Goal: Task Accomplishment & Management: Manage account settings

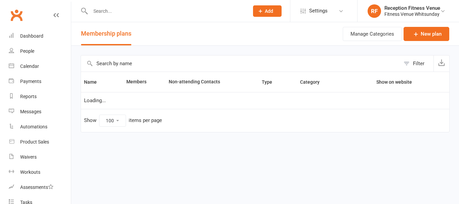
select select "100"
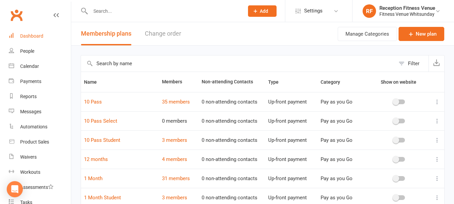
click at [46, 40] on link "Dashboard" at bounding box center [40, 36] width 62 height 15
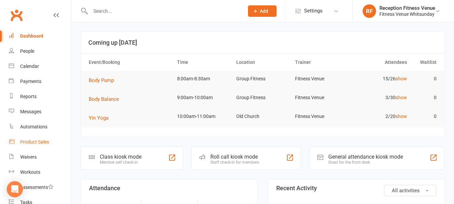
click at [56, 144] on link "Product Sales" at bounding box center [40, 141] width 62 height 15
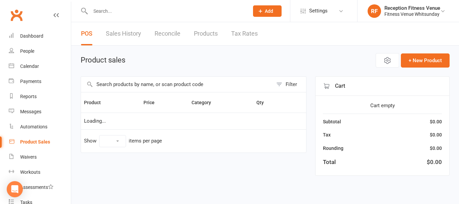
select select "100"
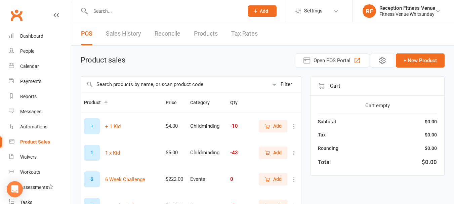
click at [182, 87] on input "text" at bounding box center [174, 84] width 187 height 15
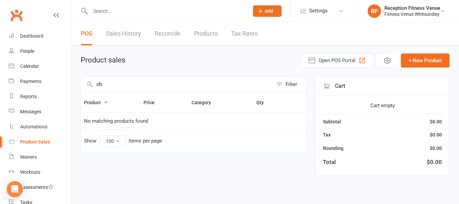
type input "c"
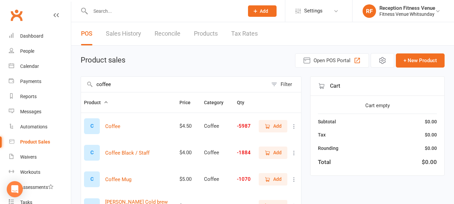
type input "coffee"
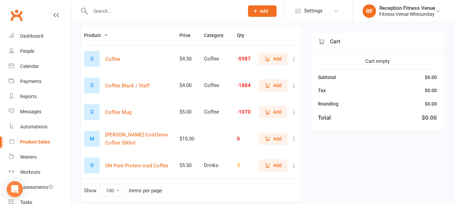
click at [272, 112] on span "Add" at bounding box center [272, 111] width 17 height 7
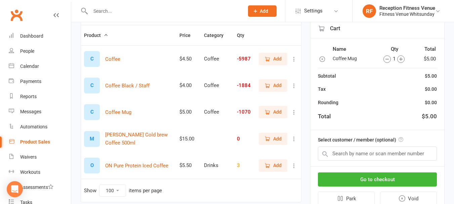
click at [33, 139] on div "Product Sales" at bounding box center [35, 141] width 30 height 5
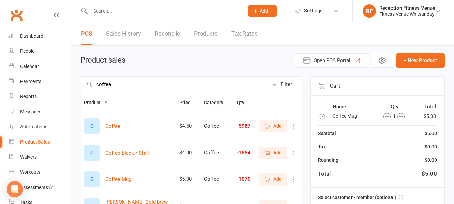
click at [130, 32] on link "Sales History" at bounding box center [123, 33] width 35 height 23
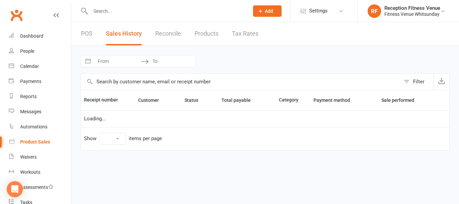
select select "25"
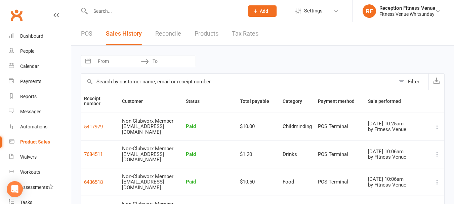
click at [96, 33] on div "POS Sales History Reconcile Products Tax Rates" at bounding box center [169, 33] width 197 height 23
click at [85, 35] on link "POS" at bounding box center [86, 33] width 11 height 23
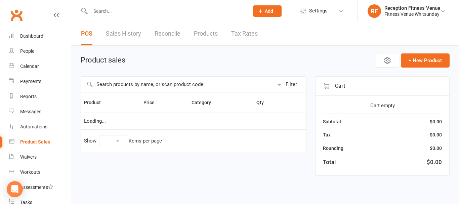
select select "100"
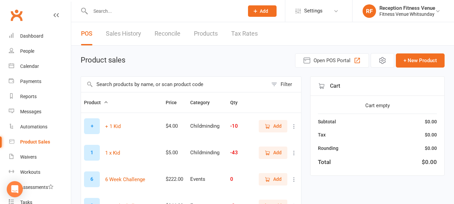
click at [111, 87] on input "text" at bounding box center [174, 84] width 187 height 15
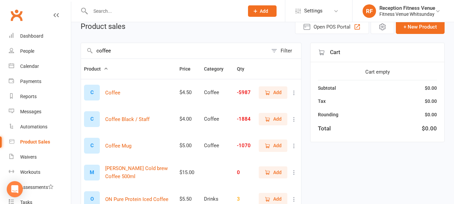
scroll to position [67, 0]
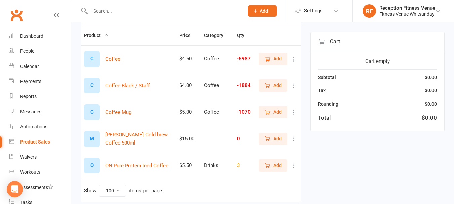
type input "coffee"
click at [275, 86] on span "Add" at bounding box center [277, 85] width 8 height 7
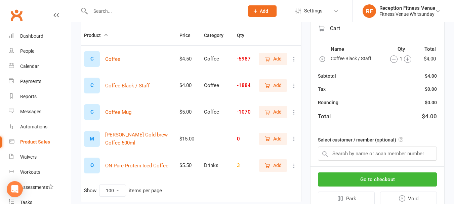
click at [271, 115] on span "Add" at bounding box center [272, 111] width 17 height 7
click at [323, 51] on icon "button" at bounding box center [322, 49] width 7 height 7
click at [363, 187] on div "Go to checkout Park Void" at bounding box center [377, 189] width 134 height 45
click at [365, 178] on button "Go to checkout" at bounding box center [377, 179] width 119 height 14
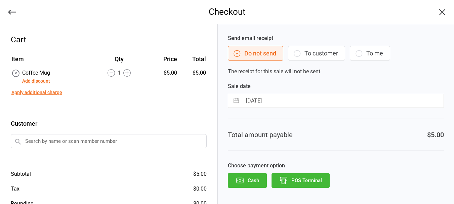
click at [256, 177] on button "Cash" at bounding box center [247, 180] width 39 height 15
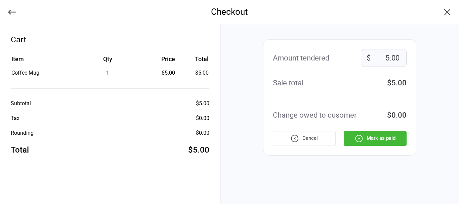
click at [394, 136] on button "Mark as paid" at bounding box center [375, 138] width 63 height 15
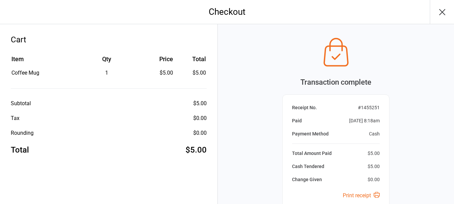
click at [444, 13] on icon "button" at bounding box center [442, 12] width 11 height 11
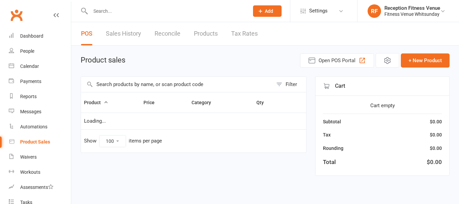
select select "100"
click at [33, 31] on link "Dashboard" at bounding box center [40, 36] width 62 height 15
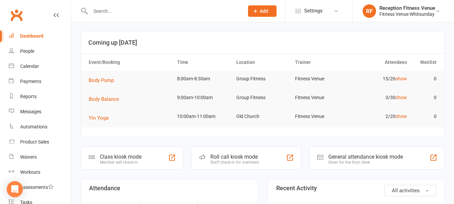
click at [331, 155] on div "General attendance kiosk mode" at bounding box center [365, 156] width 75 height 6
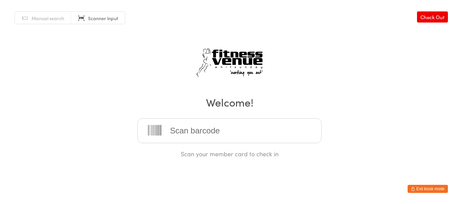
click at [430, 185] on button "Exit kiosk mode" at bounding box center [427, 189] width 40 height 8
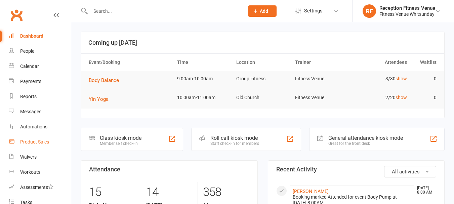
click at [34, 140] on div "Product Sales" at bounding box center [34, 141] width 29 height 5
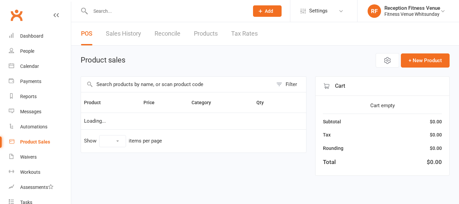
select select "100"
click at [194, 84] on input "text" at bounding box center [177, 84] width 192 height 15
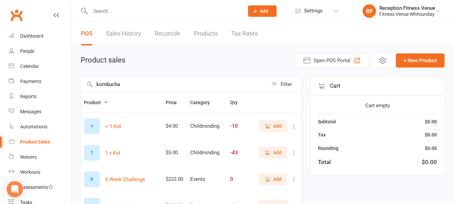
scroll to position [67, 0]
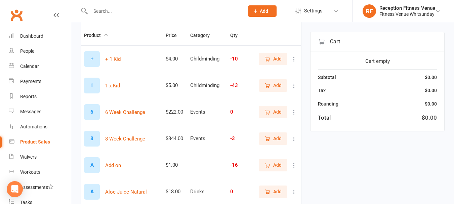
type input "kombucha"
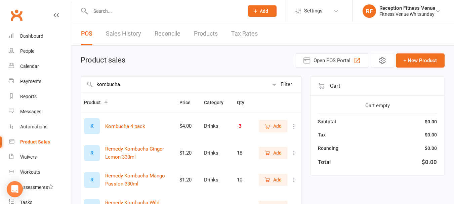
click at [181, 87] on input "kombucha" at bounding box center [174, 84] width 187 height 15
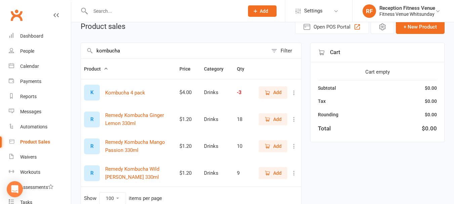
scroll to position [67, 0]
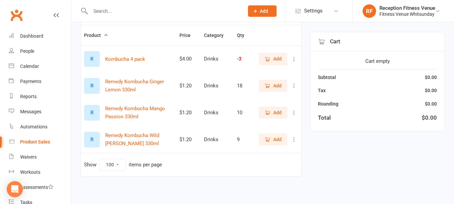
click at [275, 84] on span "Add" at bounding box center [277, 85] width 8 height 7
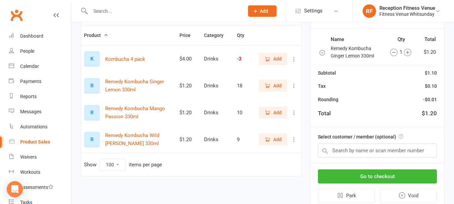
click at [276, 109] on span "Add" at bounding box center [277, 112] width 8 height 7
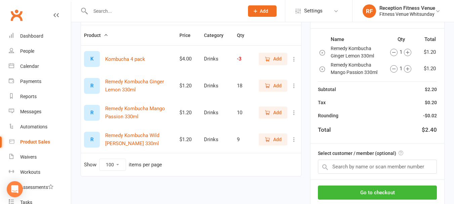
click at [322, 56] on button "button" at bounding box center [322, 52] width 7 height 8
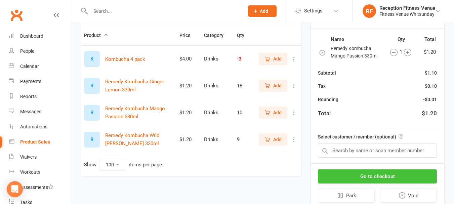
click at [349, 174] on button "Go to checkout" at bounding box center [377, 176] width 119 height 14
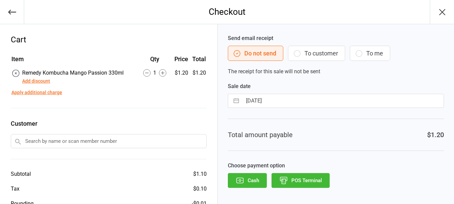
click at [296, 184] on button "POS Terminal" at bounding box center [300, 180] width 58 height 15
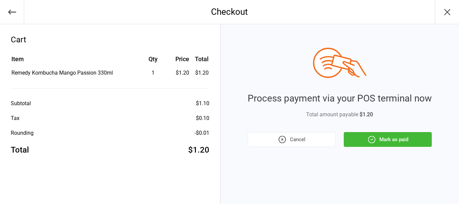
click at [365, 138] on button "Mark as paid" at bounding box center [388, 139] width 88 height 15
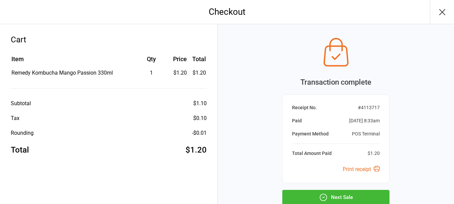
click at [341, 197] on button "Next Sale" at bounding box center [335, 197] width 107 height 15
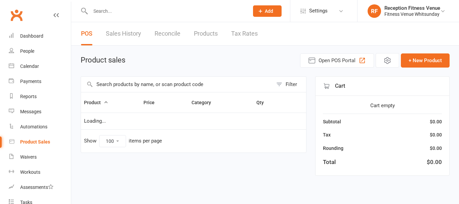
select select "100"
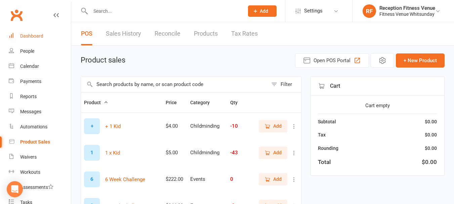
click at [51, 39] on link "Dashboard" at bounding box center [40, 36] width 62 height 15
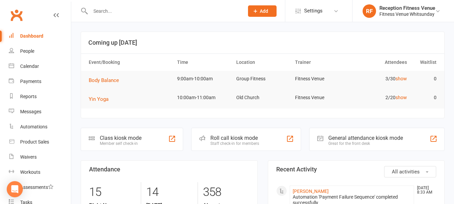
click at [376, 138] on div "General attendance kiosk mode" at bounding box center [365, 138] width 75 height 6
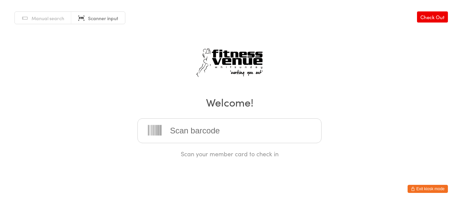
click at [56, 91] on div "Manual search Scanner input Check Out Welcome! Scan your member card to check in" at bounding box center [229, 79] width 459 height 158
click at [207, 135] on input "search" at bounding box center [229, 130] width 184 height 25
click at [250, 135] on input "search" at bounding box center [229, 130] width 184 height 25
click at [419, 190] on button "Exit kiosk mode" at bounding box center [427, 189] width 40 height 8
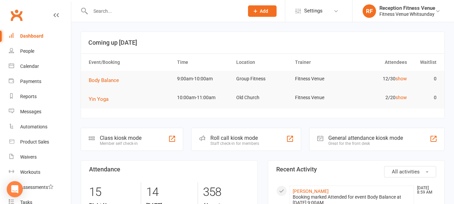
click at [146, 11] on input "text" at bounding box center [163, 10] width 151 height 9
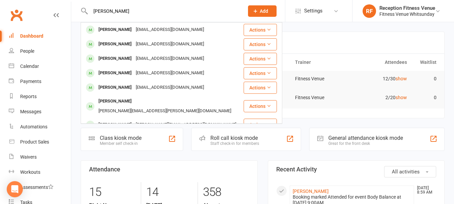
type input "ella"
click at [49, 38] on link "Dashboard" at bounding box center [40, 36] width 62 height 15
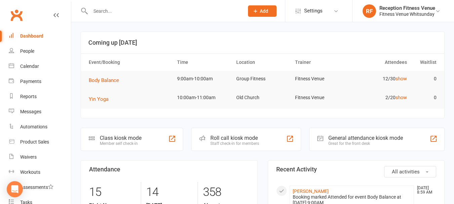
click at [342, 136] on div "General attendance kiosk mode" at bounding box center [365, 138] width 75 height 6
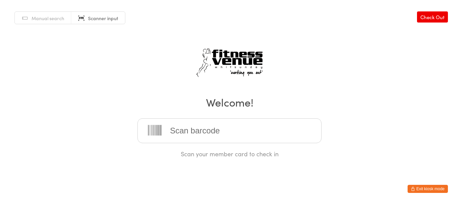
click at [105, 16] on span "Scanner input" at bounding box center [103, 18] width 30 height 7
click at [113, 18] on span "Scanner input" at bounding box center [103, 18] width 30 height 7
click at [439, 192] on button "Exit kiosk mode" at bounding box center [427, 189] width 40 height 8
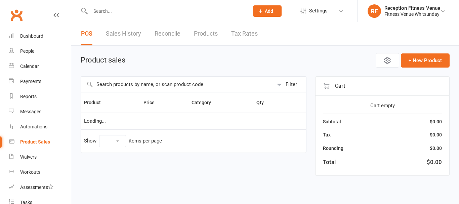
select select "100"
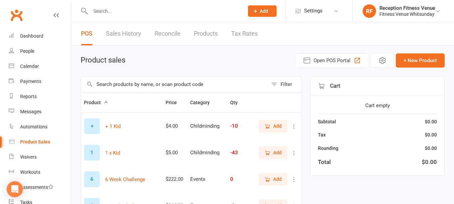
click at [127, 88] on input "text" at bounding box center [174, 84] width 187 height 15
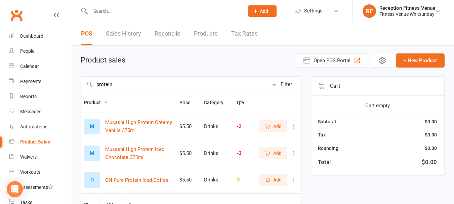
type input "protein"
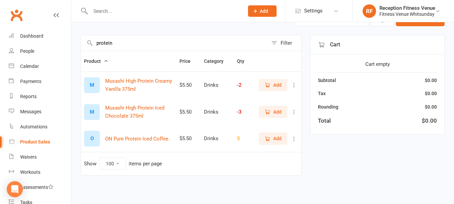
click at [270, 83] on icon "button" at bounding box center [267, 85] width 6 height 6
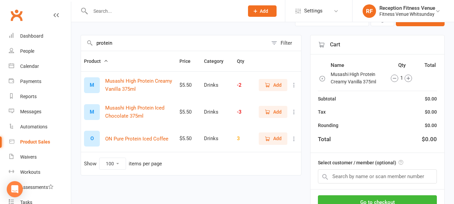
scroll to position [75, 0]
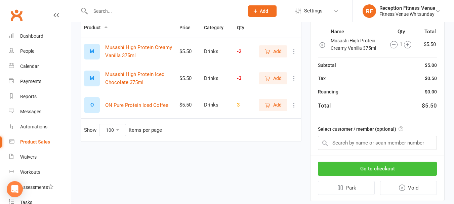
click at [383, 175] on button "Go to checkout" at bounding box center [377, 169] width 119 height 14
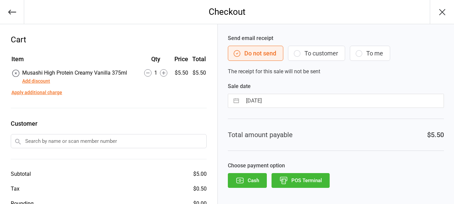
click at [261, 177] on button "Cash" at bounding box center [247, 180] width 39 height 15
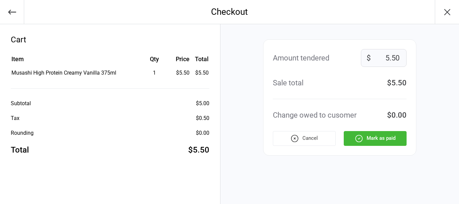
click at [371, 140] on button "Mark as paid" at bounding box center [375, 138] width 63 height 15
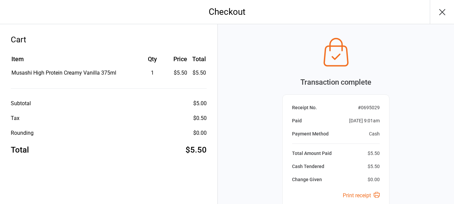
scroll to position [71, 0]
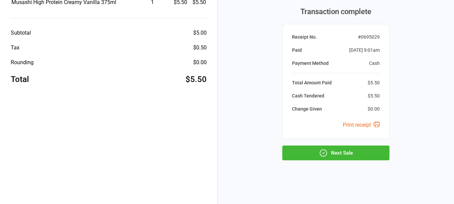
click at [355, 164] on div "Transaction complete Receipt No. # 0695029 Paid [DATE] 9:01am Payment Method Ca…" at bounding box center [336, 79] width 236 height 250
click at [353, 157] on button "Next Sale" at bounding box center [335, 152] width 107 height 15
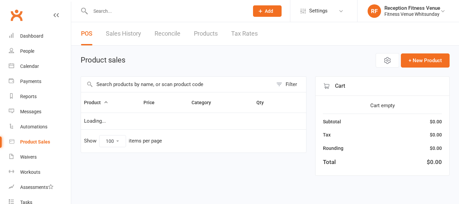
select select "100"
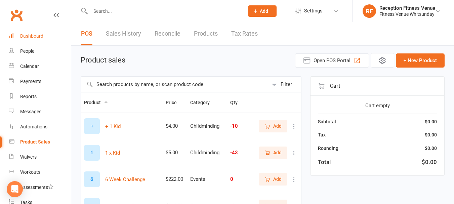
click at [54, 32] on link "Dashboard" at bounding box center [40, 36] width 62 height 15
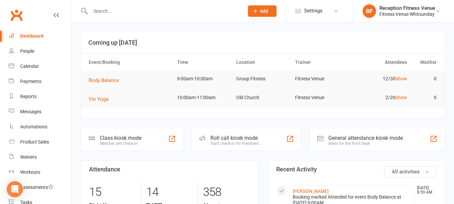
click at [378, 138] on div "General attendance kiosk mode" at bounding box center [365, 138] width 75 height 6
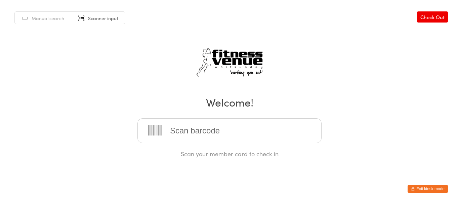
click at [232, 138] on input "search" at bounding box center [229, 130] width 184 height 25
click at [92, 87] on div "Manual search Scanner input Check Out Welcome! Scan your member card to check in" at bounding box center [229, 79] width 459 height 158
click at [186, 126] on input "search" at bounding box center [229, 130] width 184 height 25
click at [435, 152] on div "Manual search Scanner input Check Out Welcome! Scan your member card to check in" at bounding box center [229, 79] width 459 height 158
click at [432, 191] on button "Exit kiosk mode" at bounding box center [427, 189] width 40 height 8
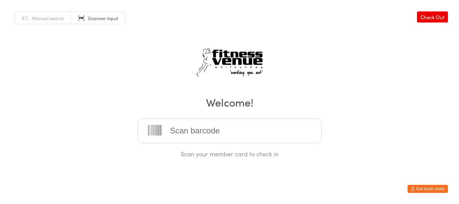
click at [428, 186] on button "Exit kiosk mode" at bounding box center [427, 189] width 40 height 8
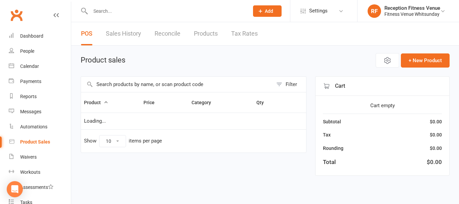
select select "100"
click at [156, 85] on input "text" at bounding box center [177, 84] width 192 height 15
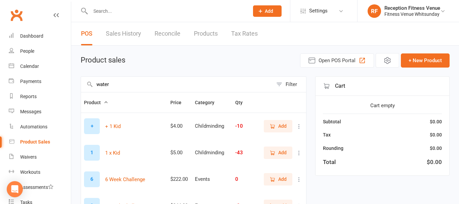
click at [156, 85] on input "water" at bounding box center [177, 84] width 192 height 15
click at [182, 86] on input "water" at bounding box center [177, 84] width 192 height 15
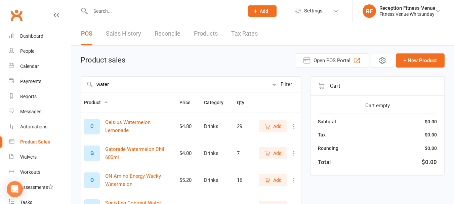
type input "water"
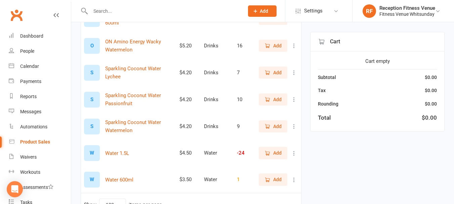
scroll to position [175, 0]
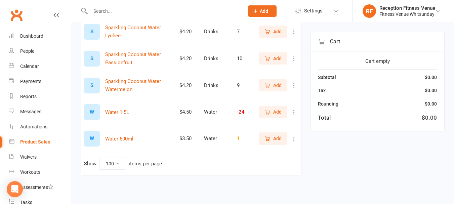
click at [278, 144] on button "Add" at bounding box center [273, 138] width 29 height 12
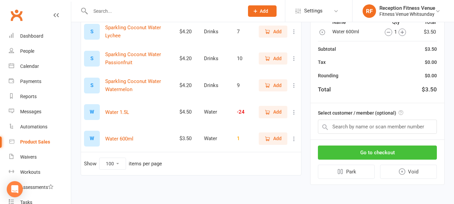
click at [389, 150] on button "Go to checkout" at bounding box center [377, 152] width 119 height 14
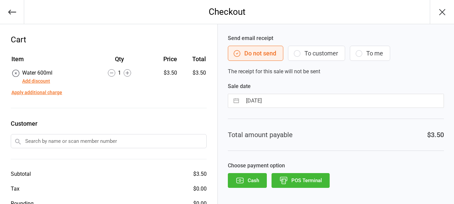
click at [238, 178] on icon "button" at bounding box center [239, 180] width 9 height 9
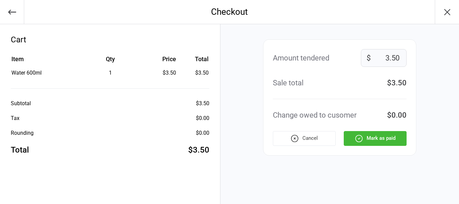
drag, startPoint x: 387, startPoint y: 58, endPoint x: 384, endPoint y: 50, distance: 8.4
click at [386, 58] on input "3.50" at bounding box center [384, 58] width 46 height 18
type input "4.50"
click at [392, 142] on button "Mark as paid" at bounding box center [375, 138] width 63 height 15
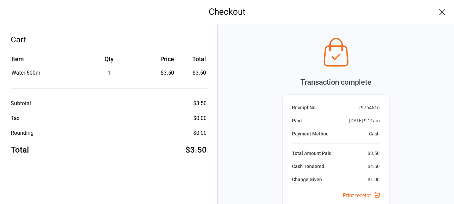
scroll to position [71, 0]
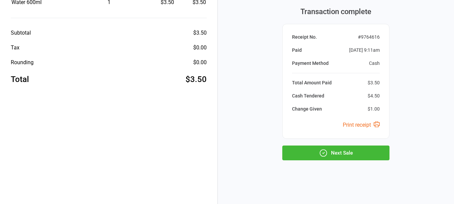
click at [378, 153] on button "Next Sale" at bounding box center [335, 152] width 107 height 15
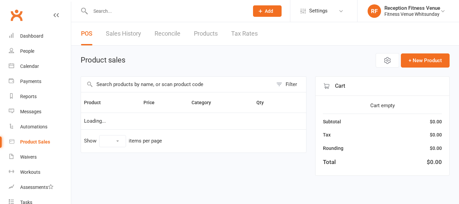
select select "100"
click at [47, 38] on link "Dashboard" at bounding box center [40, 36] width 62 height 15
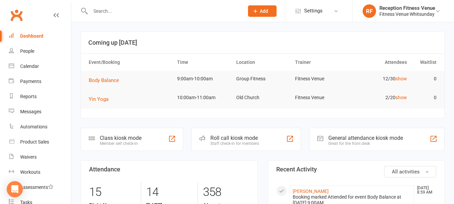
click at [361, 138] on div "General attendance kiosk mode" at bounding box center [365, 138] width 75 height 6
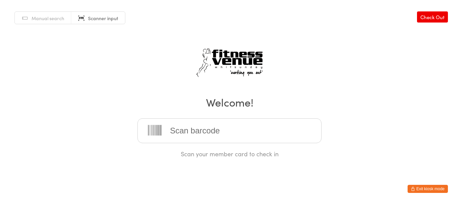
drag, startPoint x: 0, startPoint y: 0, endPoint x: 187, endPoint y: 128, distance: 226.8
click at [187, 128] on input "search" at bounding box center [229, 130] width 184 height 25
click at [115, 64] on div "Manual search Scanner input Check Out Welcome! Scan your member card to check in" at bounding box center [229, 79] width 459 height 158
click at [196, 133] on input "search" at bounding box center [229, 130] width 184 height 25
click at [97, 25] on div "Manual search Scanner input Check Out Welcome! Scan your member card to check in" at bounding box center [229, 79] width 459 height 158
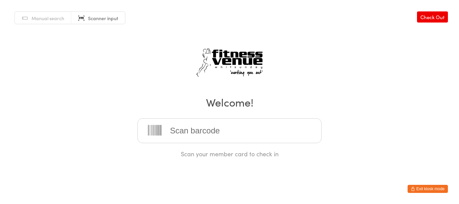
click at [58, 22] on link "Manual search" at bounding box center [43, 18] width 56 height 13
click at [114, 22] on link "Scanner input" at bounding box center [98, 18] width 54 height 13
click at [183, 127] on input "search" at bounding box center [229, 130] width 184 height 25
click at [79, 75] on div "Manual search Scanner input Check Out Welcome! Scan your member card to check in" at bounding box center [229, 79] width 459 height 158
click at [300, 67] on div "Manual search Scanner input Check Out Welcome! Scan your member card to check in" at bounding box center [229, 79] width 459 height 158
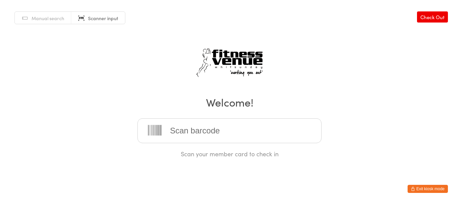
click at [422, 192] on button "Exit kiosk mode" at bounding box center [427, 189] width 40 height 8
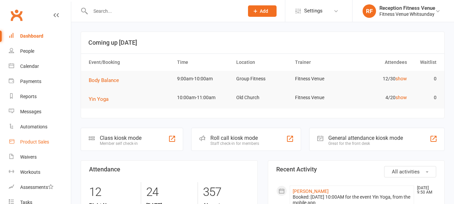
click at [48, 144] on div "Product Sales" at bounding box center [34, 141] width 29 height 5
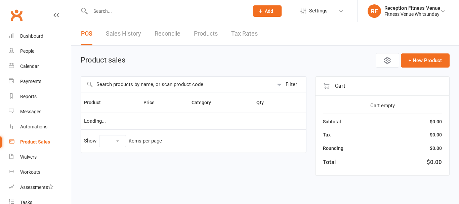
select select "100"
click at [175, 85] on input "text" at bounding box center [177, 84] width 192 height 15
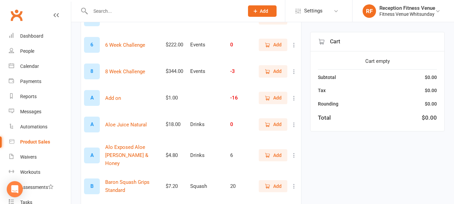
scroll to position [34, 0]
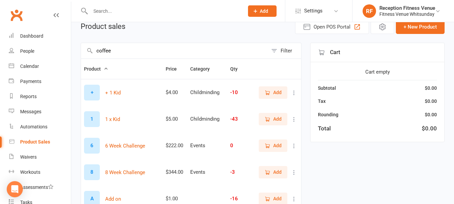
click at [238, 49] on input "coffee" at bounding box center [174, 50] width 187 height 15
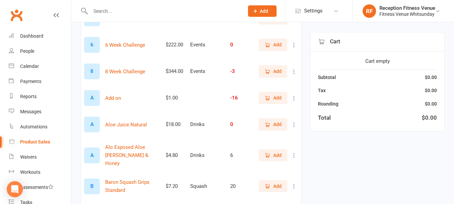
scroll to position [0, 0]
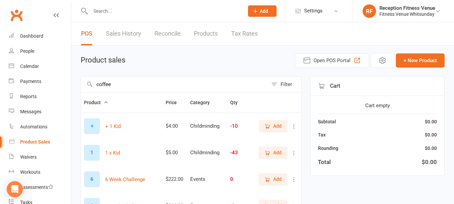
click at [181, 77] on input "coffee" at bounding box center [174, 84] width 187 height 15
click at [249, 55] on div "Product sales Open POS Portal + New Product" at bounding box center [263, 60] width 364 height 14
click at [222, 79] on input "mug" at bounding box center [174, 84] width 187 height 15
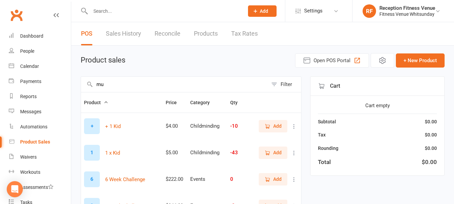
type input "m"
click at [222, 79] on input "text" at bounding box center [174, 84] width 187 height 15
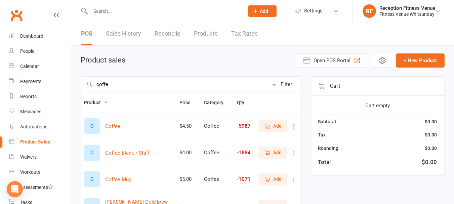
type input "coffe"
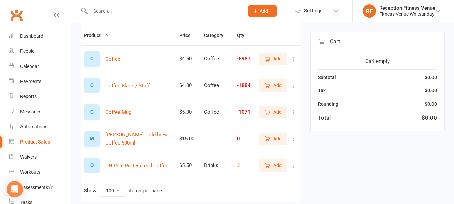
scroll to position [94, 0]
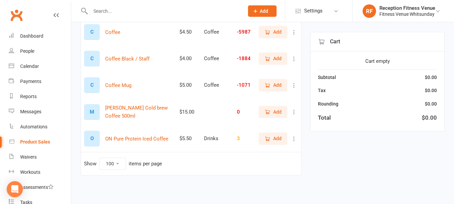
click at [275, 83] on span "Add" at bounding box center [277, 84] width 8 height 7
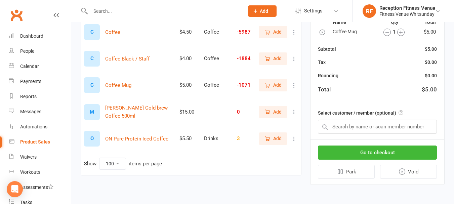
click at [399, 32] on icon "button" at bounding box center [400, 32] width 3 height 3
click at [395, 146] on button "Go to checkout" at bounding box center [377, 152] width 119 height 14
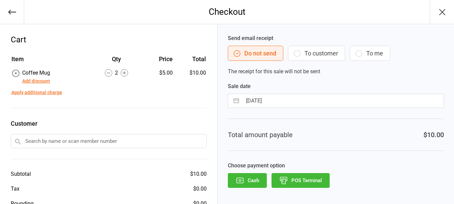
click at [249, 178] on button "Cash" at bounding box center [247, 180] width 39 height 15
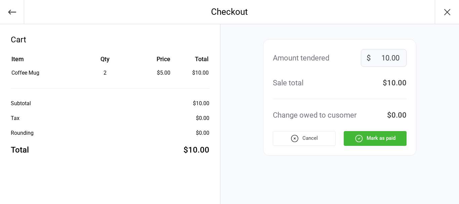
click at [361, 138] on icon "button" at bounding box center [358, 138] width 9 height 9
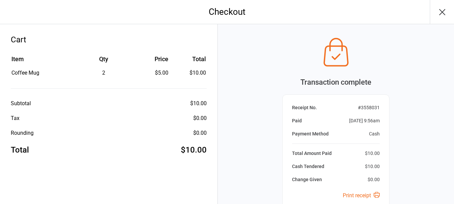
scroll to position [71, 0]
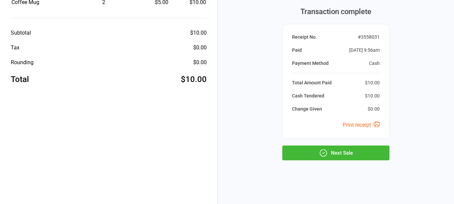
click at [354, 155] on button "Next Sale" at bounding box center [335, 152] width 107 height 15
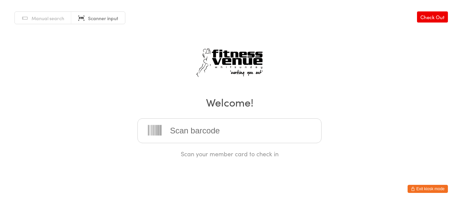
click at [428, 188] on button "Exit kiosk mode" at bounding box center [427, 189] width 40 height 8
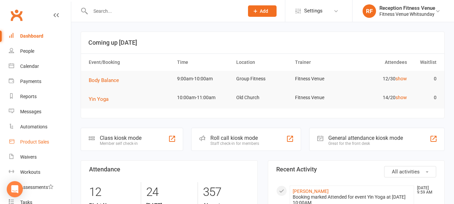
click at [46, 140] on div "Product Sales" at bounding box center [34, 141] width 29 height 5
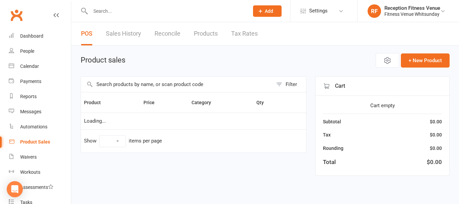
select select "100"
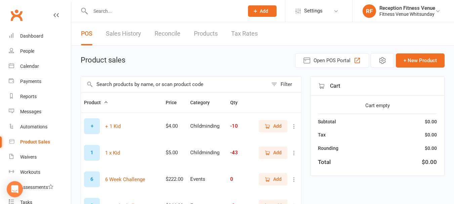
click at [107, 87] on input "text" at bounding box center [174, 84] width 187 height 15
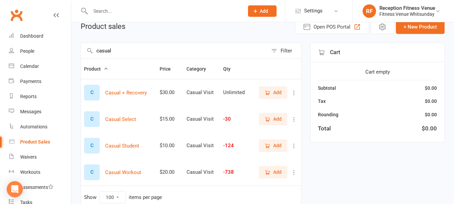
scroll to position [67, 0]
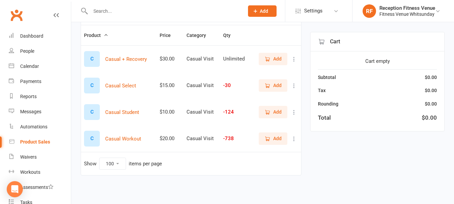
type input "casual"
click at [273, 138] on span "Add" at bounding box center [272, 138] width 17 height 7
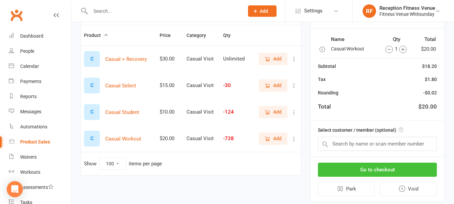
click at [325, 169] on button "Go to checkout" at bounding box center [377, 170] width 119 height 14
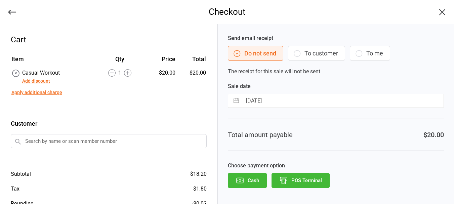
click at [303, 184] on button "POS Terminal" at bounding box center [300, 180] width 58 height 15
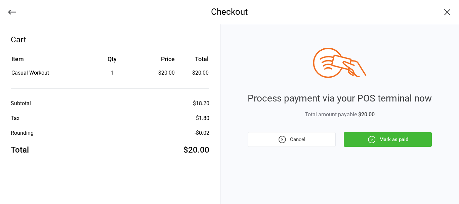
click at [380, 141] on button "Mark as paid" at bounding box center [388, 139] width 88 height 15
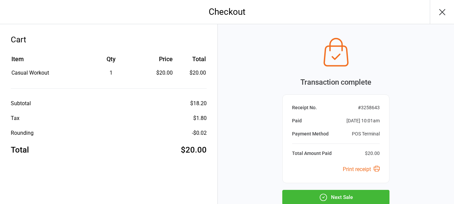
click at [361, 195] on button "Next Sale" at bounding box center [335, 197] width 107 height 15
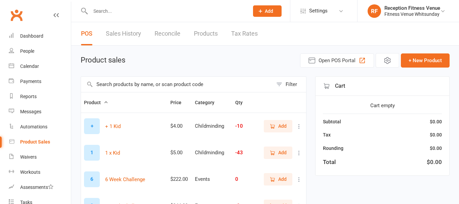
select select "100"
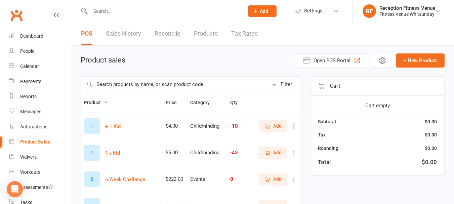
click at [249, 56] on div "Product sales Open POS Portal + New Product" at bounding box center [263, 60] width 364 height 14
click at [126, 36] on link "Sales History" at bounding box center [123, 33] width 35 height 23
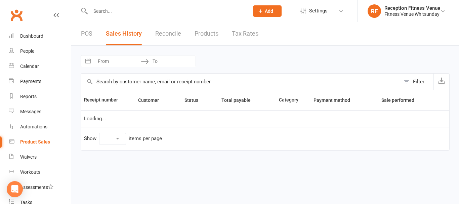
select select "25"
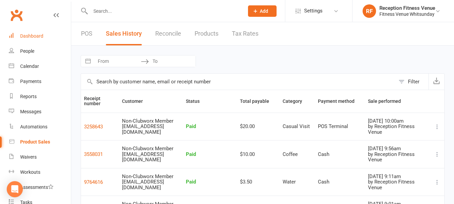
click at [48, 38] on link "Dashboard" at bounding box center [40, 36] width 62 height 15
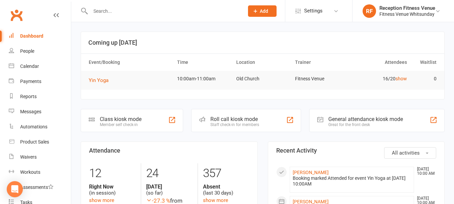
click at [392, 121] on div "General attendance kiosk mode" at bounding box center [365, 119] width 75 height 6
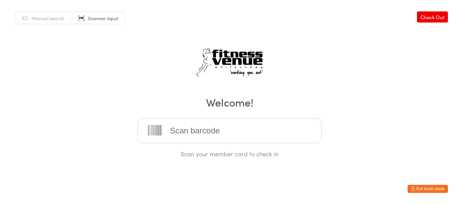
click at [409, 189] on button "Exit kiosk mode" at bounding box center [427, 189] width 40 height 8
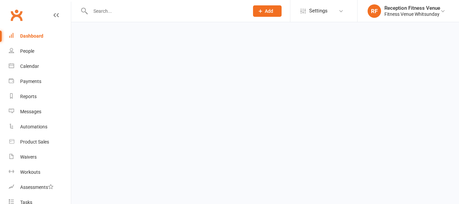
click at [126, 12] on input "text" at bounding box center [166, 10] width 156 height 9
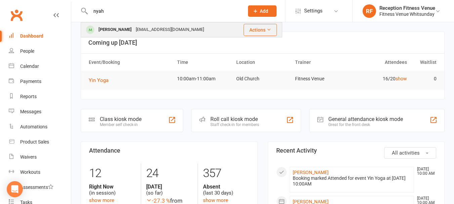
type input "nyah"
click at [141, 31] on div "[EMAIL_ADDRESS][DOMAIN_NAME]" at bounding box center [170, 30] width 72 height 10
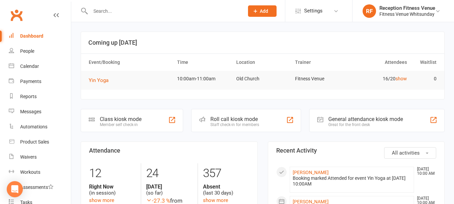
click at [156, 12] on input "text" at bounding box center [163, 10] width 151 height 9
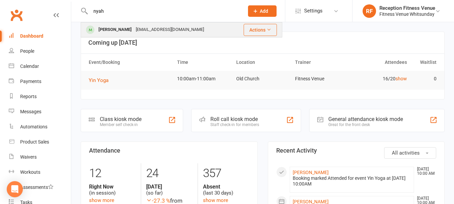
type input "nyah"
click at [103, 32] on div "[PERSON_NAME]" at bounding box center [114, 30] width 37 height 10
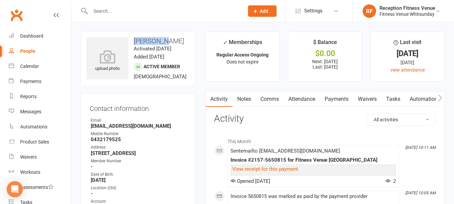
drag, startPoint x: 134, startPoint y: 41, endPoint x: 172, endPoint y: 40, distance: 38.0
click at [172, 40] on h3 "[PERSON_NAME]" at bounding box center [137, 40] width 103 height 7
copy h3 "[PERSON_NAME]"
click at [40, 36] on div "Dashboard" at bounding box center [31, 35] width 23 height 5
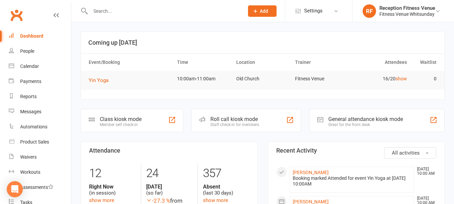
click at [356, 123] on div "Great for the front desk" at bounding box center [365, 124] width 75 height 5
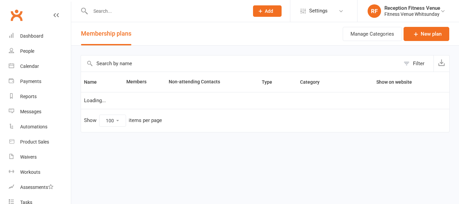
select select "100"
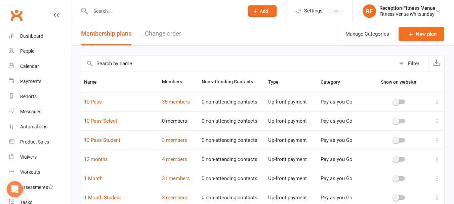
click at [128, 5] on div at bounding box center [160, 11] width 158 height 22
click at [134, 12] on input "text" at bounding box center [163, 10] width 151 height 9
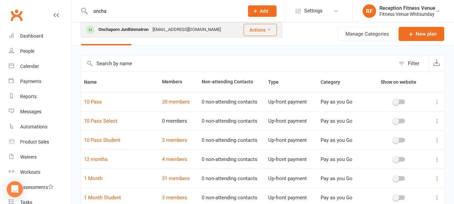
type input "oncha"
click at [138, 32] on div "Onchaporn Junthinmatron" at bounding box center [123, 30] width 54 height 10
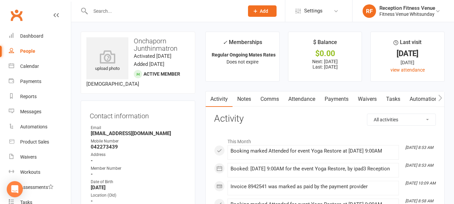
scroll to position [168, 0]
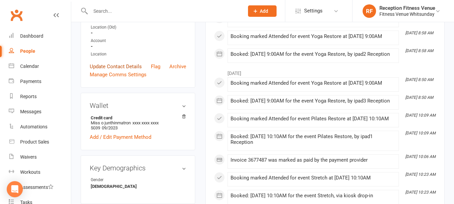
click at [123, 71] on link "Update Contact Details" at bounding box center [116, 66] width 52 height 8
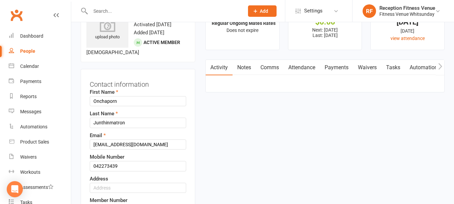
scroll to position [99, 0]
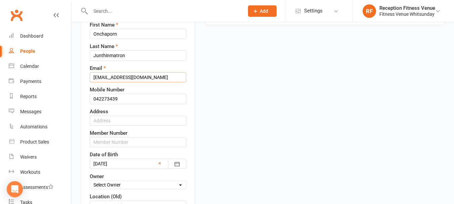
click at [149, 82] on input "[EMAIL_ADDRESS][DOMAIN_NAME]" at bounding box center [138, 77] width 96 height 10
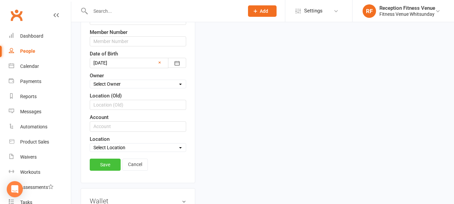
type input "[EMAIL_ADDRESS][DOMAIN_NAME]"
click at [110, 171] on link "Save" at bounding box center [105, 164] width 31 height 12
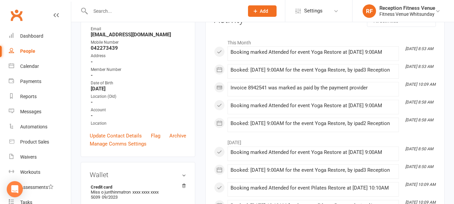
scroll to position [0, 0]
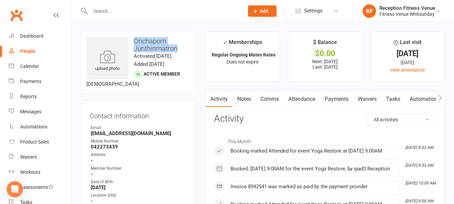
drag, startPoint x: 133, startPoint y: 41, endPoint x: 179, endPoint y: 49, distance: 46.4
click at [179, 49] on h3 "Onchaporn Junthinmatron" at bounding box center [137, 44] width 103 height 15
copy h3 "Onchaporn Junthinmatron"
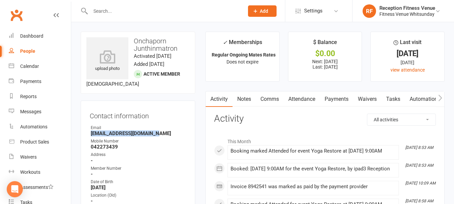
drag, startPoint x: 90, startPoint y: 149, endPoint x: 156, endPoint y: 150, distance: 65.8
click at [156, 136] on li "Email [EMAIL_ADDRESS][DOMAIN_NAME]" at bounding box center [138, 131] width 96 height 12
copy strong "[EMAIL_ADDRESS][DOMAIN_NAME]"
click at [195, 129] on div "Contact information Owner Email [EMAIL_ADDRESS][DOMAIN_NAME] Mobile Number [PHO…" at bounding box center [138, 177] width 115 height 155
click at [41, 39] on link "Dashboard" at bounding box center [40, 36] width 62 height 15
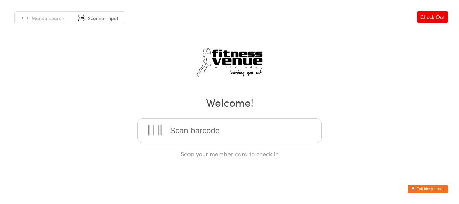
click at [190, 130] on input "search" at bounding box center [229, 130] width 184 height 25
click at [439, 131] on div "Manual search Scanner input Check Out Welcome! Scan your member card to check in" at bounding box center [229, 79] width 459 height 158
click at [431, 189] on button "Exit kiosk mode" at bounding box center [427, 189] width 40 height 8
